Goal: Information Seeking & Learning: Learn about a topic

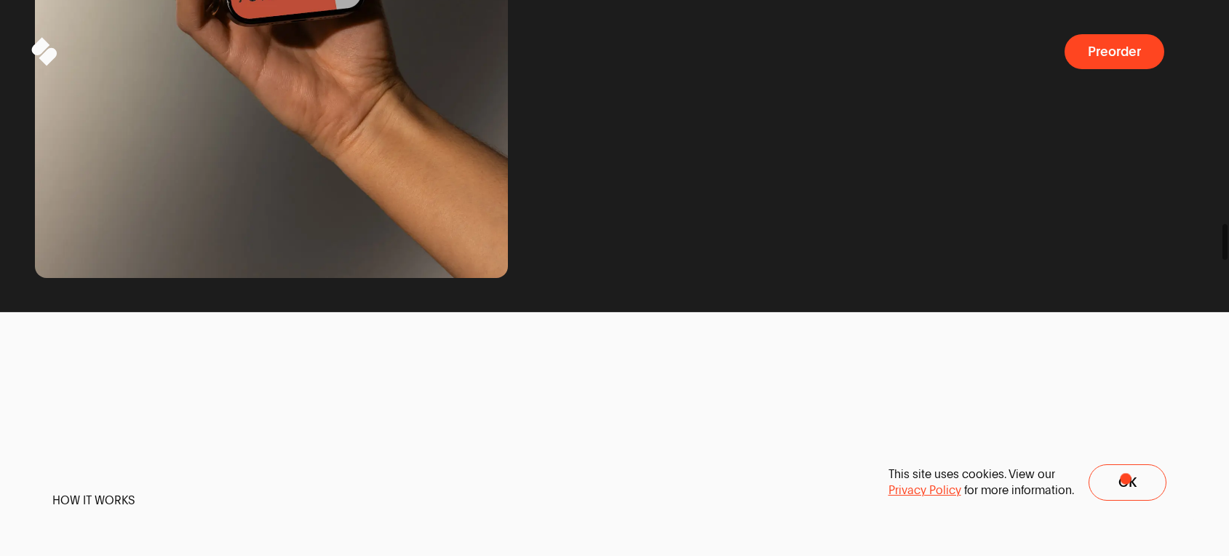
click at [1128, 478] on span "Ok" at bounding box center [1128, 483] width 18 height 14
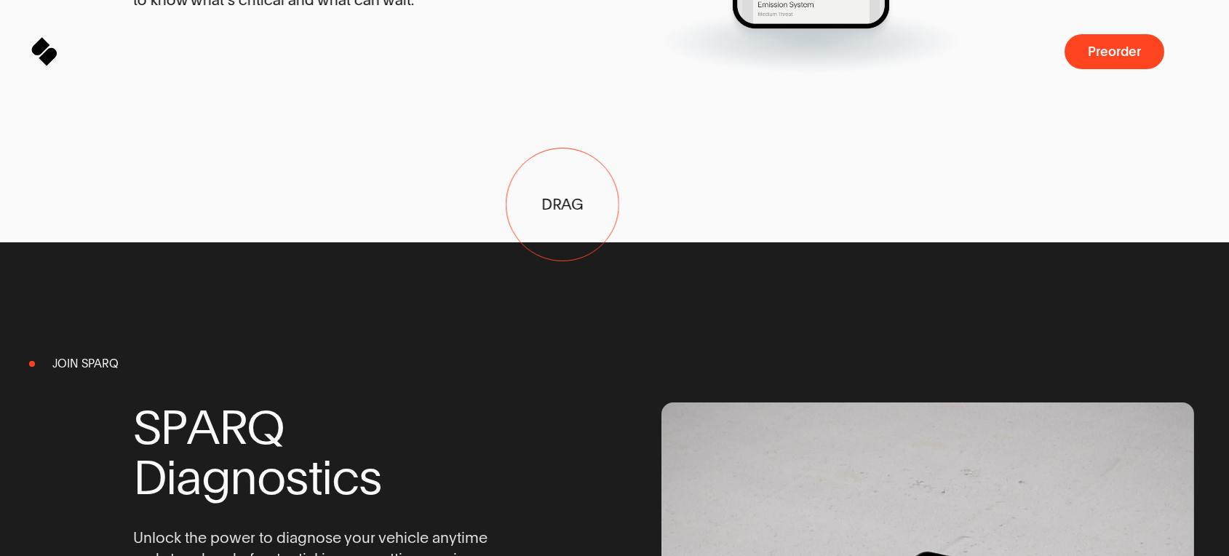
drag, startPoint x: 563, startPoint y: 205, endPoint x: 247, endPoint y: 189, distance: 316.2
drag, startPoint x: 418, startPoint y: 193, endPoint x: 825, endPoint y: 202, distance: 406.9
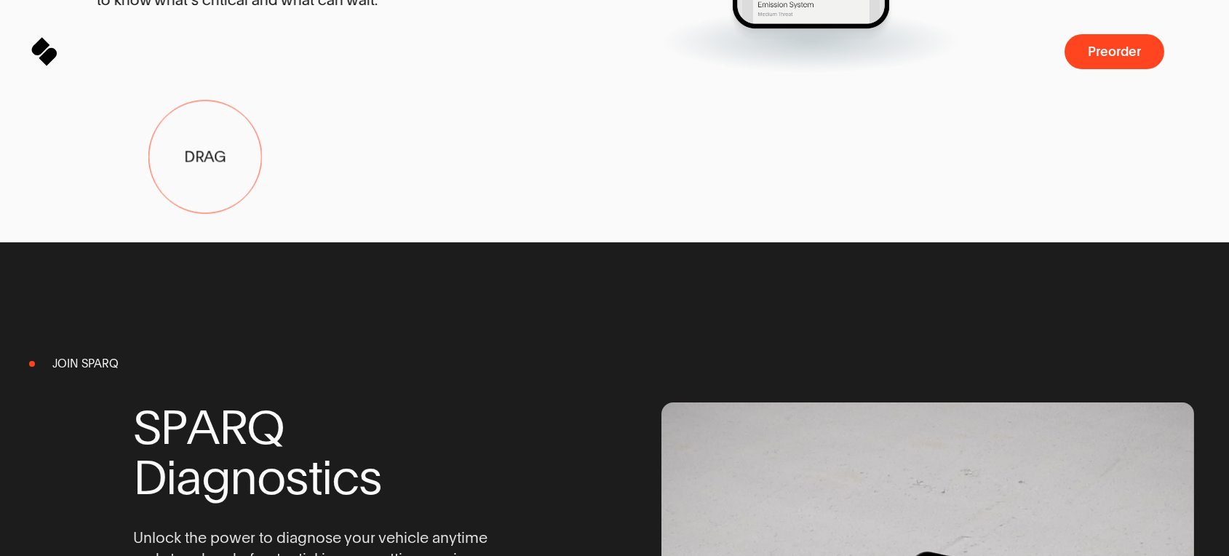
drag, startPoint x: 188, startPoint y: 156, endPoint x: 158, endPoint y: 156, distance: 29.8
drag, startPoint x: 402, startPoint y: 168, endPoint x: 426, endPoint y: 412, distance: 245.0
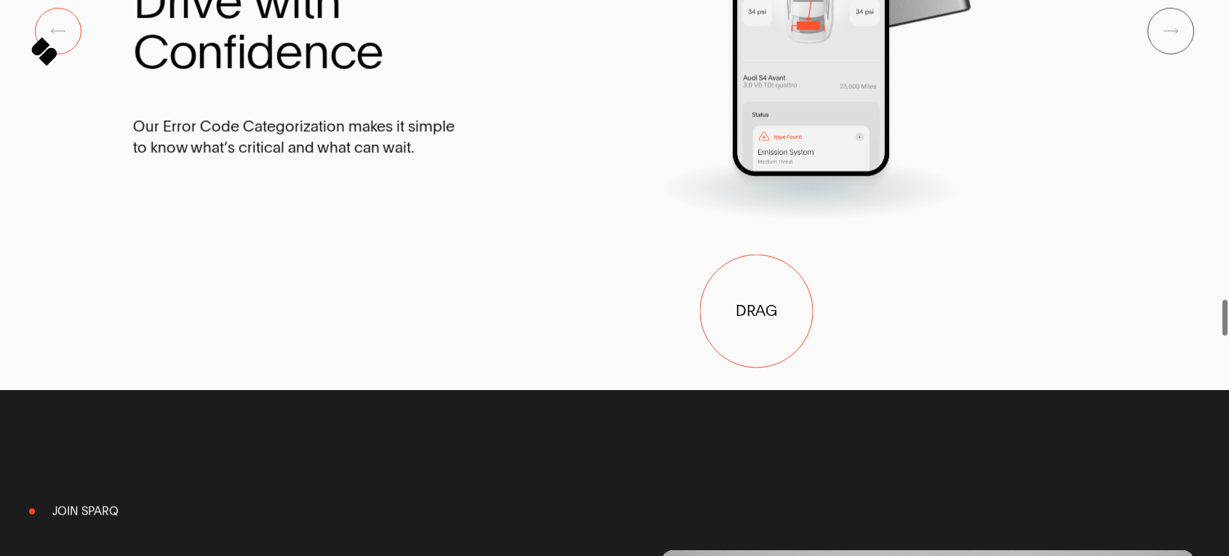
drag, startPoint x: 751, startPoint y: 310, endPoint x: 221, endPoint y: 266, distance: 531.6
click at [219, 221] on div "D r i v e w i t h C o n f i d e n c e Our Error Code Categorization makes it si…" at bounding box center [615, 30] width 964 height 381
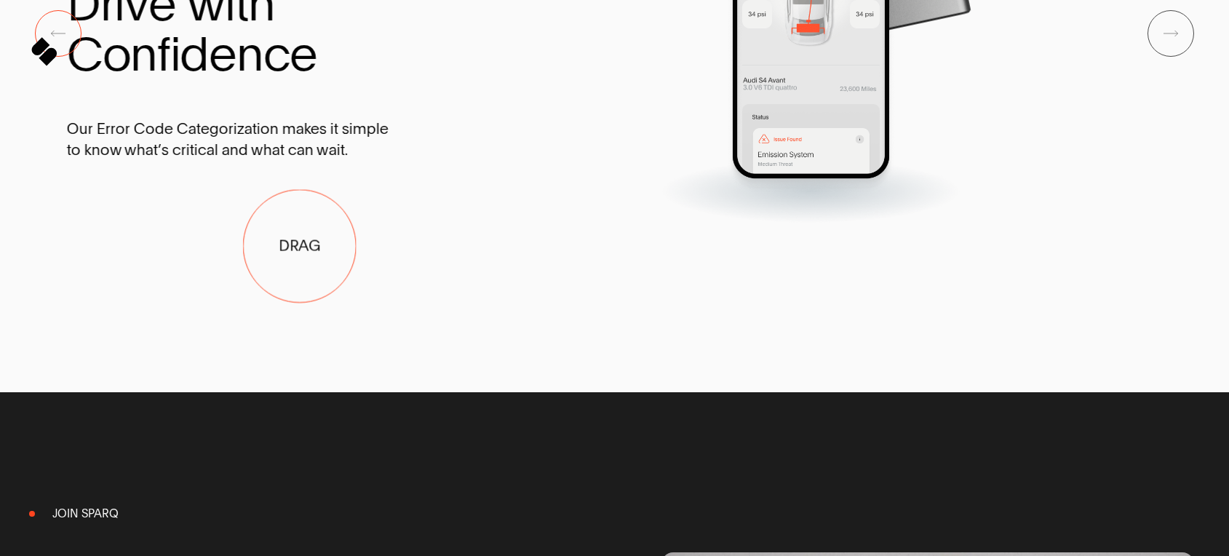
drag, startPoint x: 307, startPoint y: 245, endPoint x: 452, endPoint y: 264, distance: 146.1
click at [263, 224] on div "D r i v e w i t h C o n f i d e n c e Our Error Code Categorization makes it si…" at bounding box center [549, 33] width 964 height 381
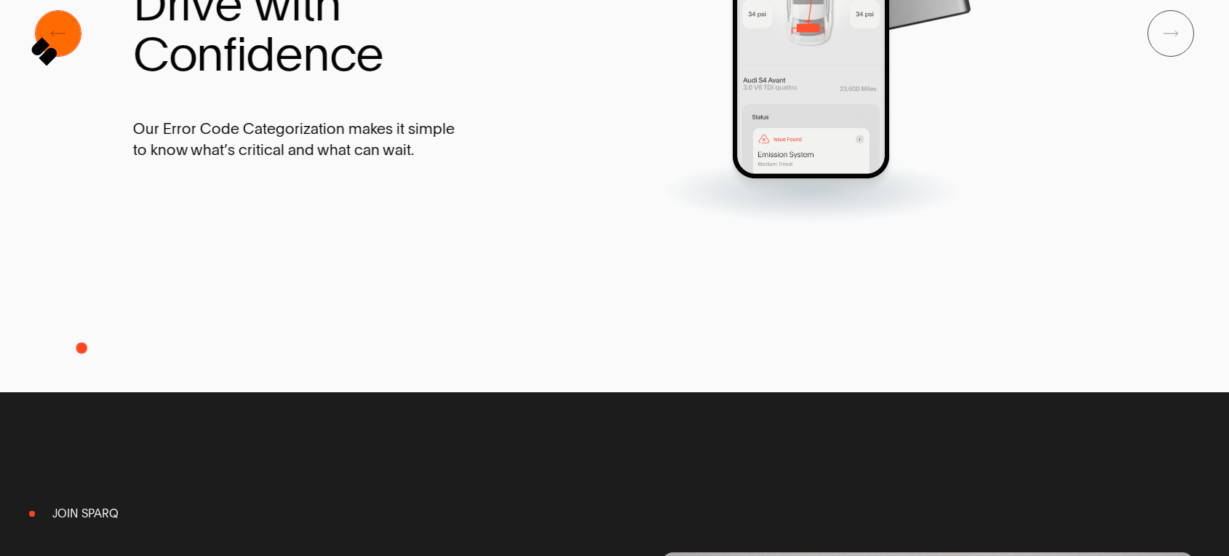
drag, startPoint x: 82, startPoint y: 348, endPoint x: 74, endPoint y: 344, distance: 8.5
click at [82, 57] on span at bounding box center [58, 33] width 47 height 47
click at [68, 57] on button "Previous Slide" at bounding box center [58, 33] width 47 height 47
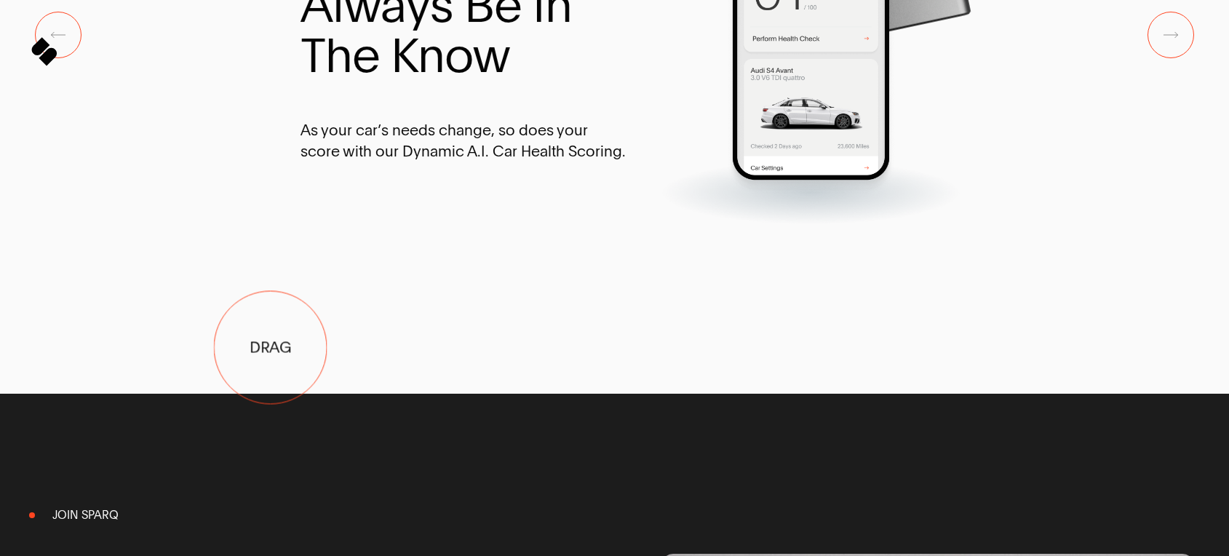
drag, startPoint x: 196, startPoint y: 341, endPoint x: 927, endPoint y: 369, distance: 732.0
click at [587, 81] on span "T h e K n o w" at bounding box center [444, 56] width 286 height 50
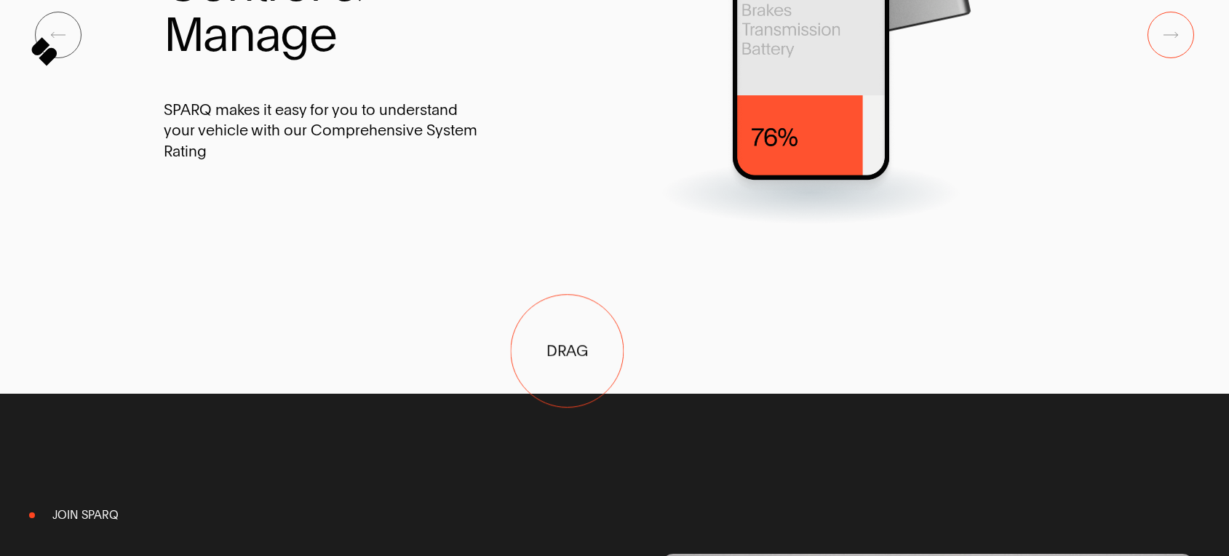
drag, startPoint x: 261, startPoint y: 350, endPoint x: 763, endPoint y: 347, distance: 502.9
click at [762, 226] on div "C o n t r o l & M a n a g e SPARQ makes it easy for you to understand your vehi…" at bounding box center [646, 34] width 964 height 381
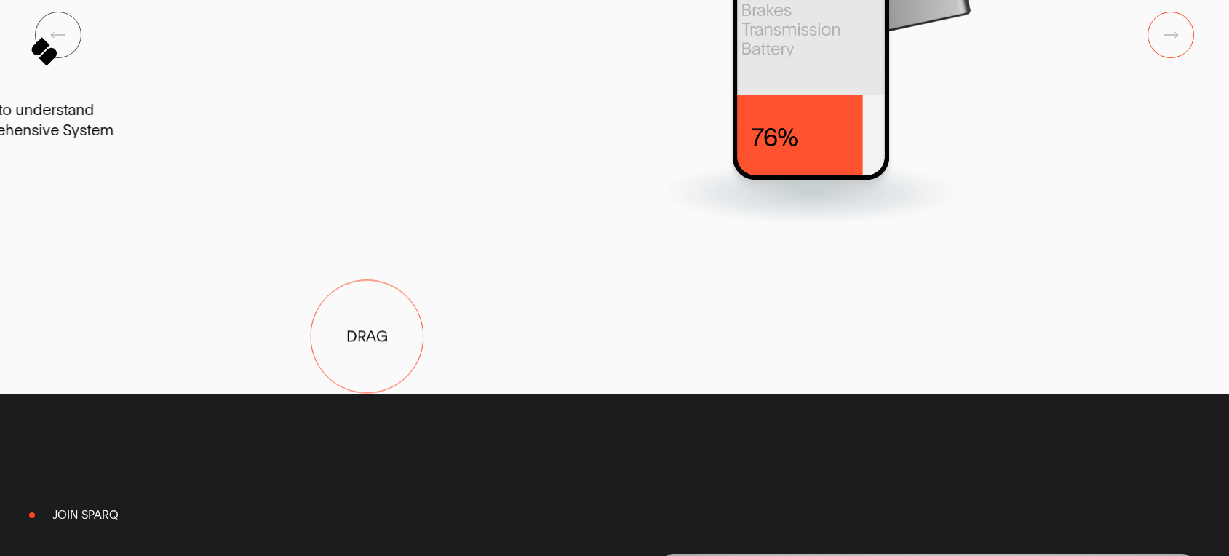
drag, startPoint x: 397, startPoint y: 335, endPoint x: 163, endPoint y: 338, distance: 234.4
click at [192, 226] on div at bounding box center [477, 34] width 571 height 381
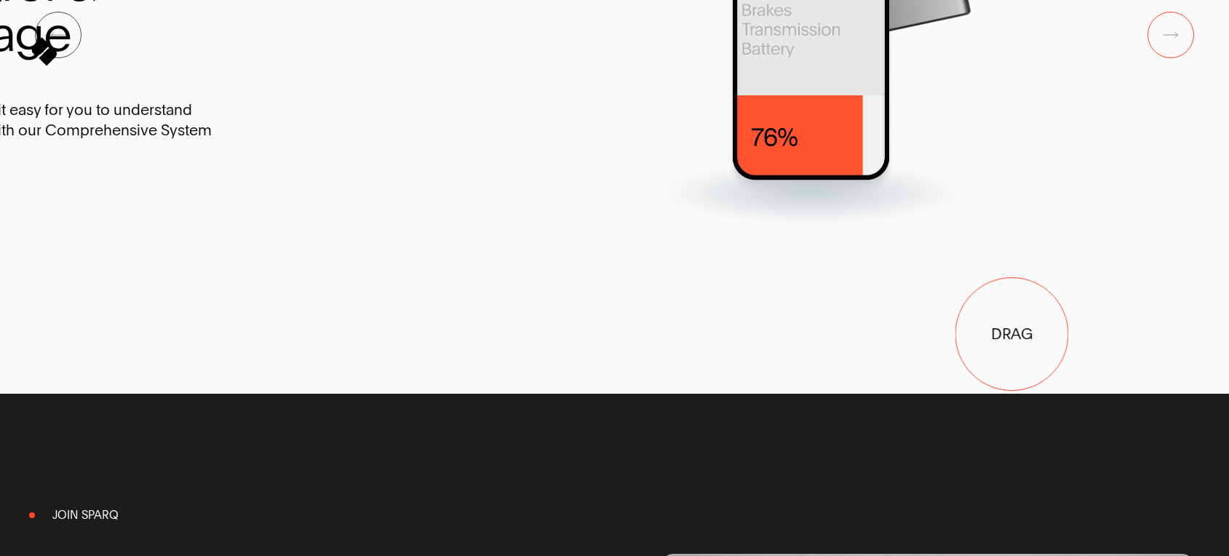
drag, startPoint x: 413, startPoint y: 341, endPoint x: 1114, endPoint y: 333, distance: 700.9
click at [1114, 81] on span "T h e K n o w" at bounding box center [1004, 56] width 286 height 50
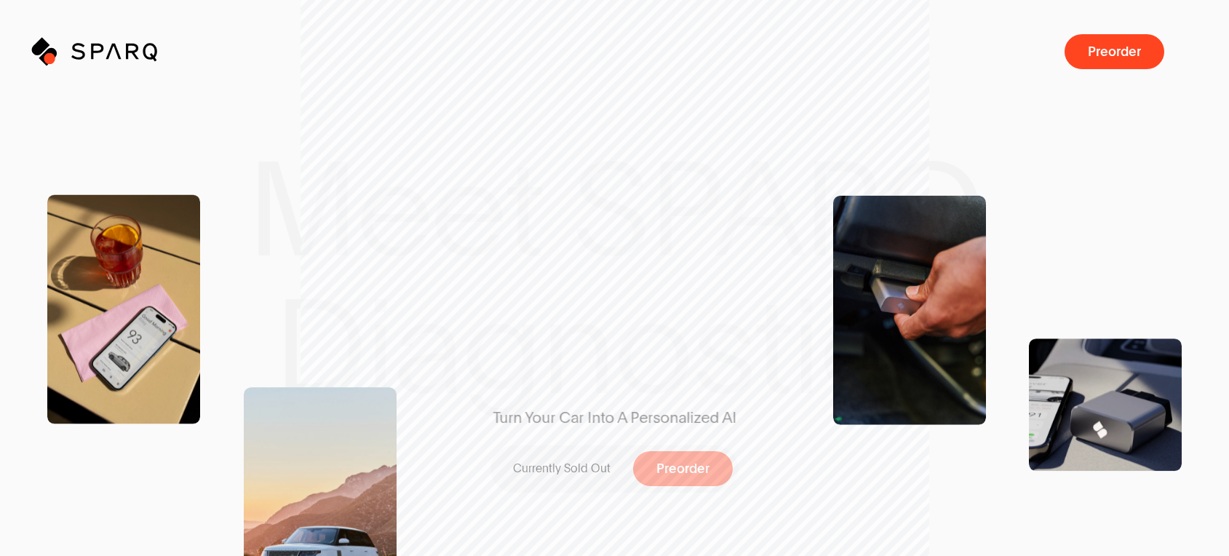
click at [49, 58] on icon at bounding box center [52, 54] width 16 height 16
click at [101, 55] on icon "Sparq" at bounding box center [134, 51] width 127 height 28
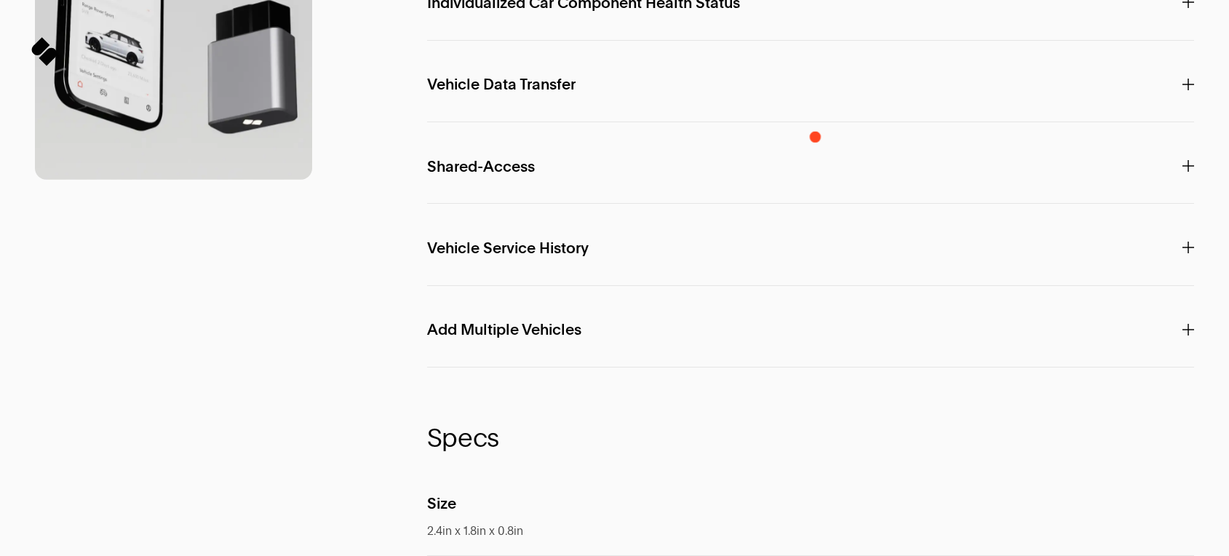
click at [771, 24] on p "Individualized Car Component Health Status" at bounding box center [810, 3] width 767 height 41
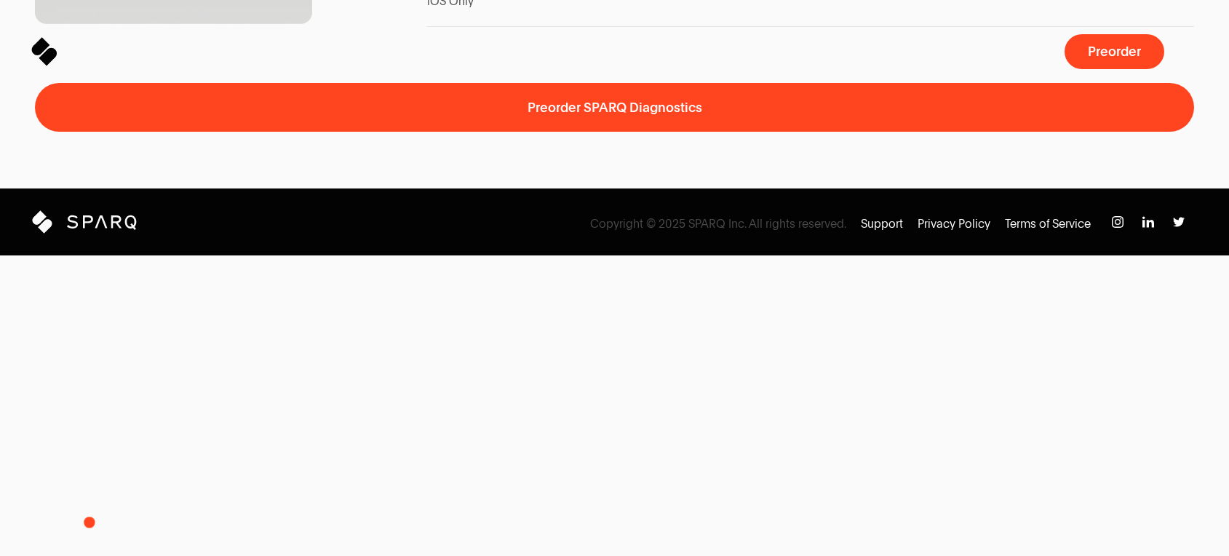
click at [90, 228] on icon at bounding box center [88, 221] width 10 height 12
click at [754, 232] on span "Copyright © 2025 SPARQ Inc. All rights reserved." at bounding box center [718, 224] width 256 height 16
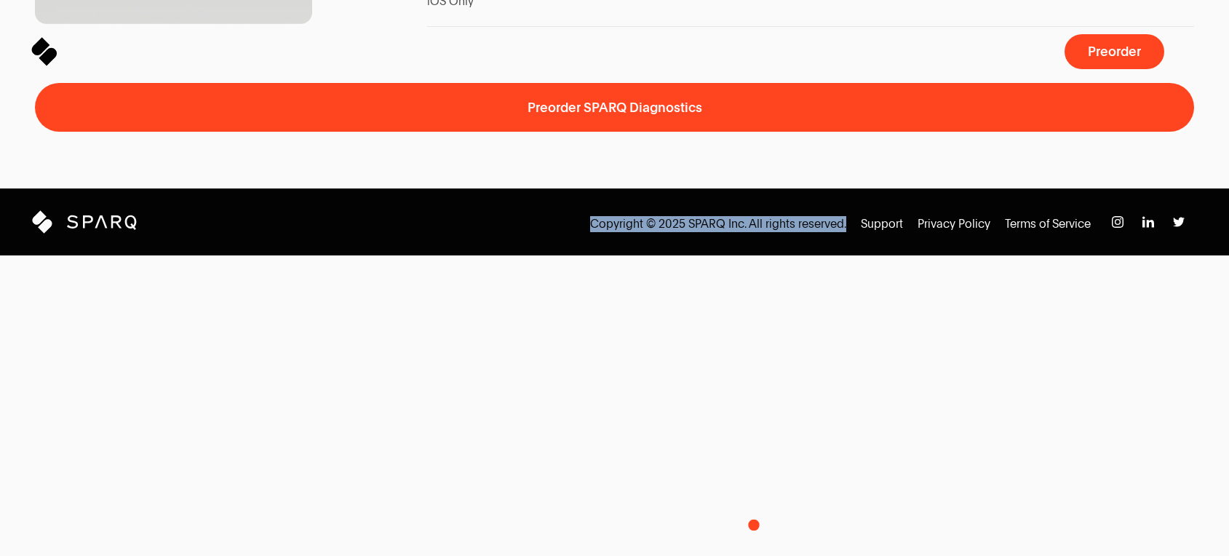
click at [754, 232] on span "Copyright © 2025 SPARQ Inc. All rights reserved." at bounding box center [718, 224] width 256 height 16
click at [716, 232] on span "Copyright © 2025 SPARQ Inc. All rights reserved." at bounding box center [718, 224] width 256 height 16
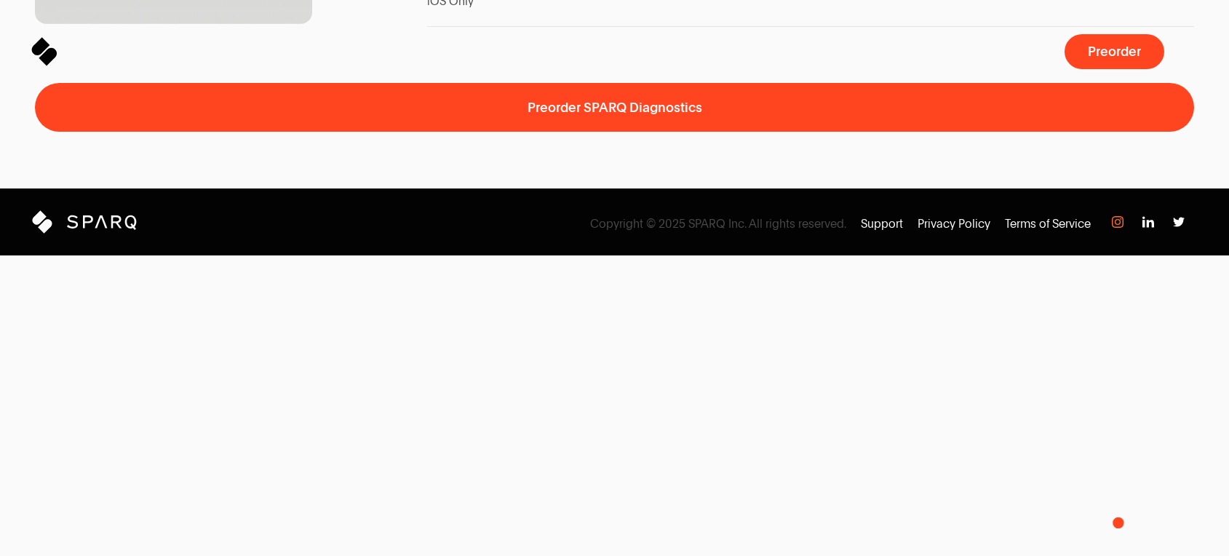
click at [1119, 228] on img at bounding box center [1118, 222] width 12 height 12
